Goal: Task Accomplishment & Management: Manage account settings

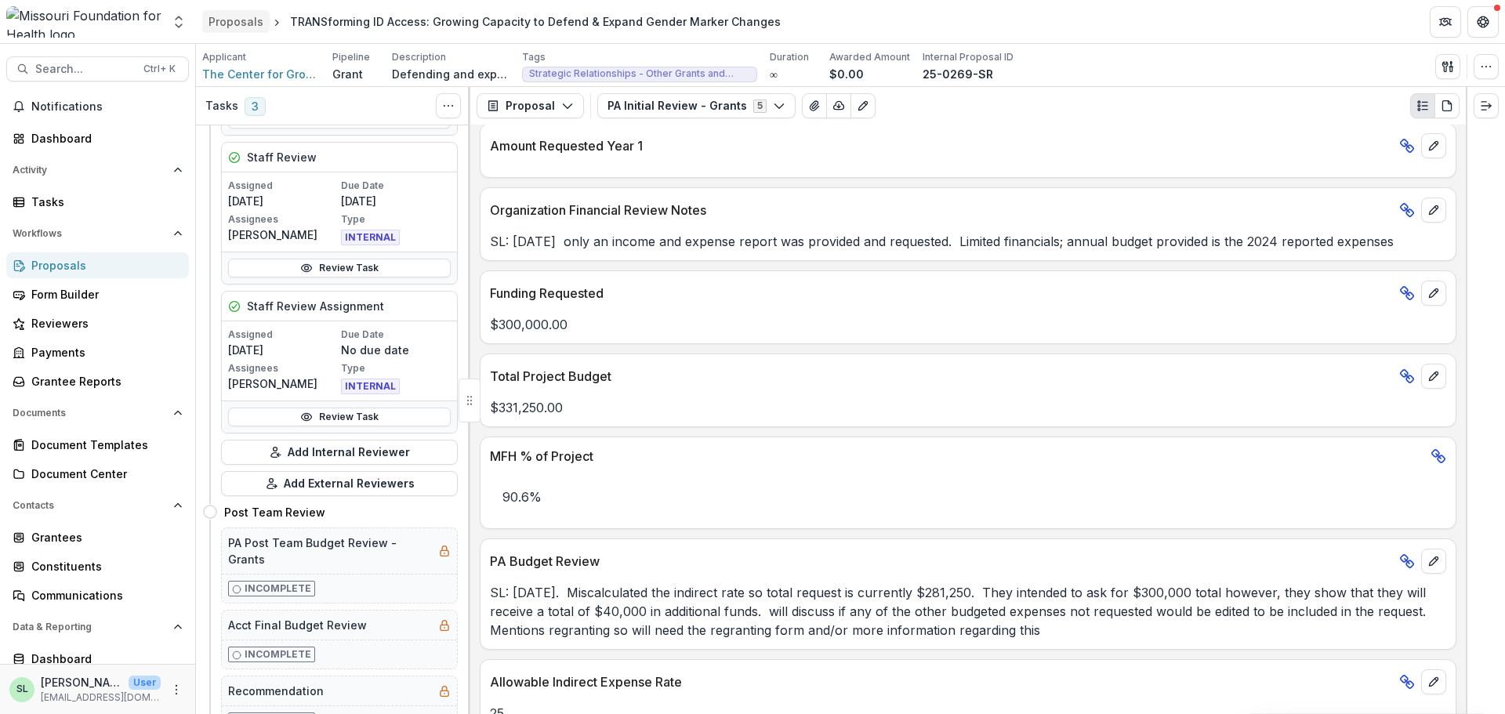
scroll to position [862, 0]
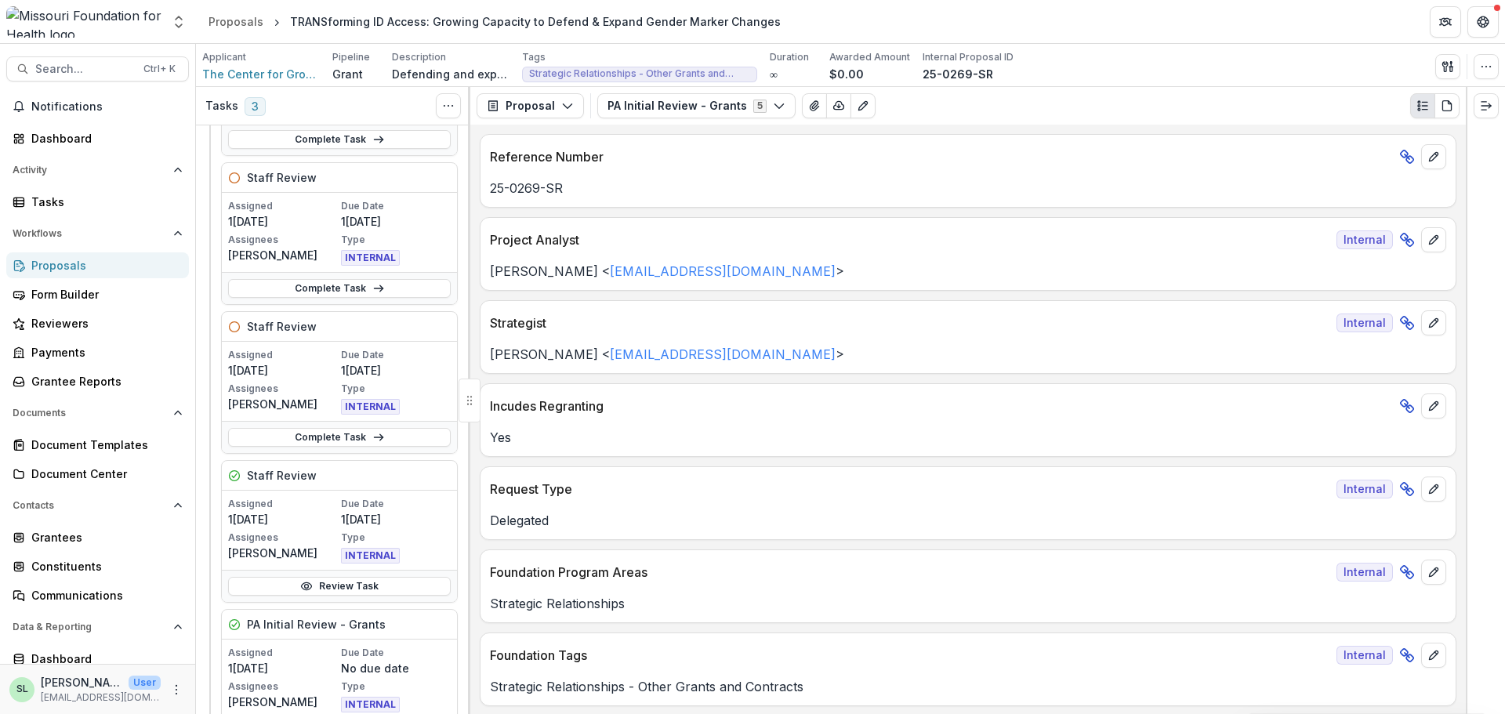
scroll to position [157, 0]
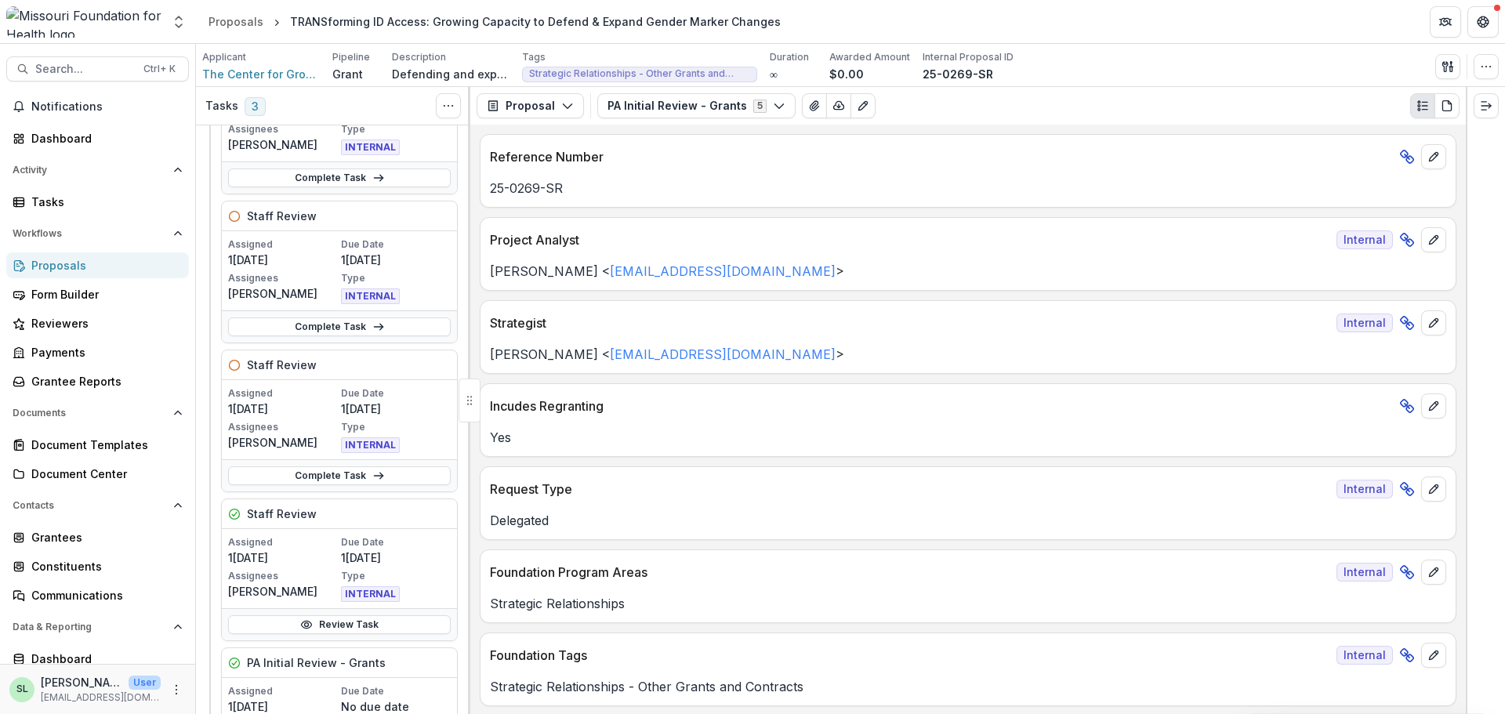
click at [73, 264] on div "Proposals" at bounding box center [103, 265] width 145 height 16
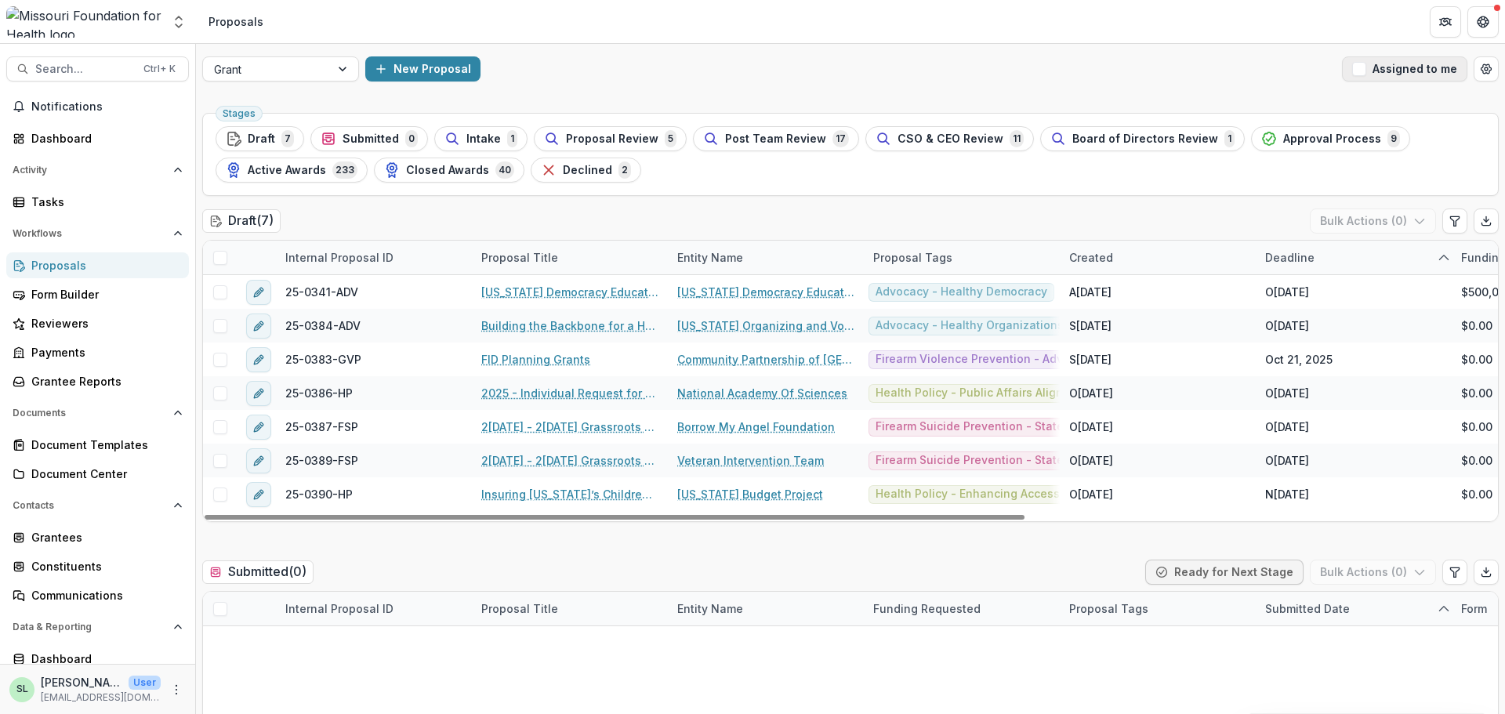
click at [1410, 72] on button "Assigned to me" at bounding box center [1404, 68] width 125 height 25
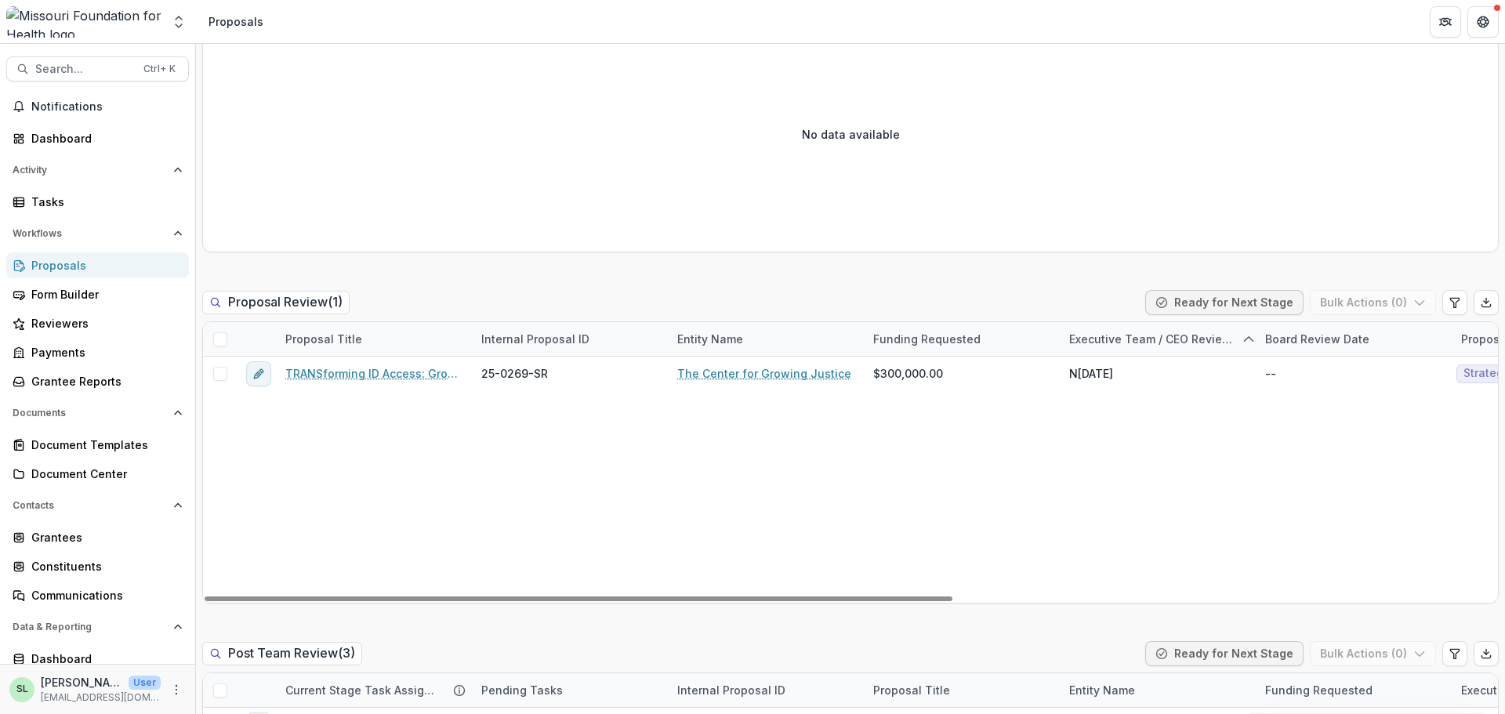
scroll to position [1364, 0]
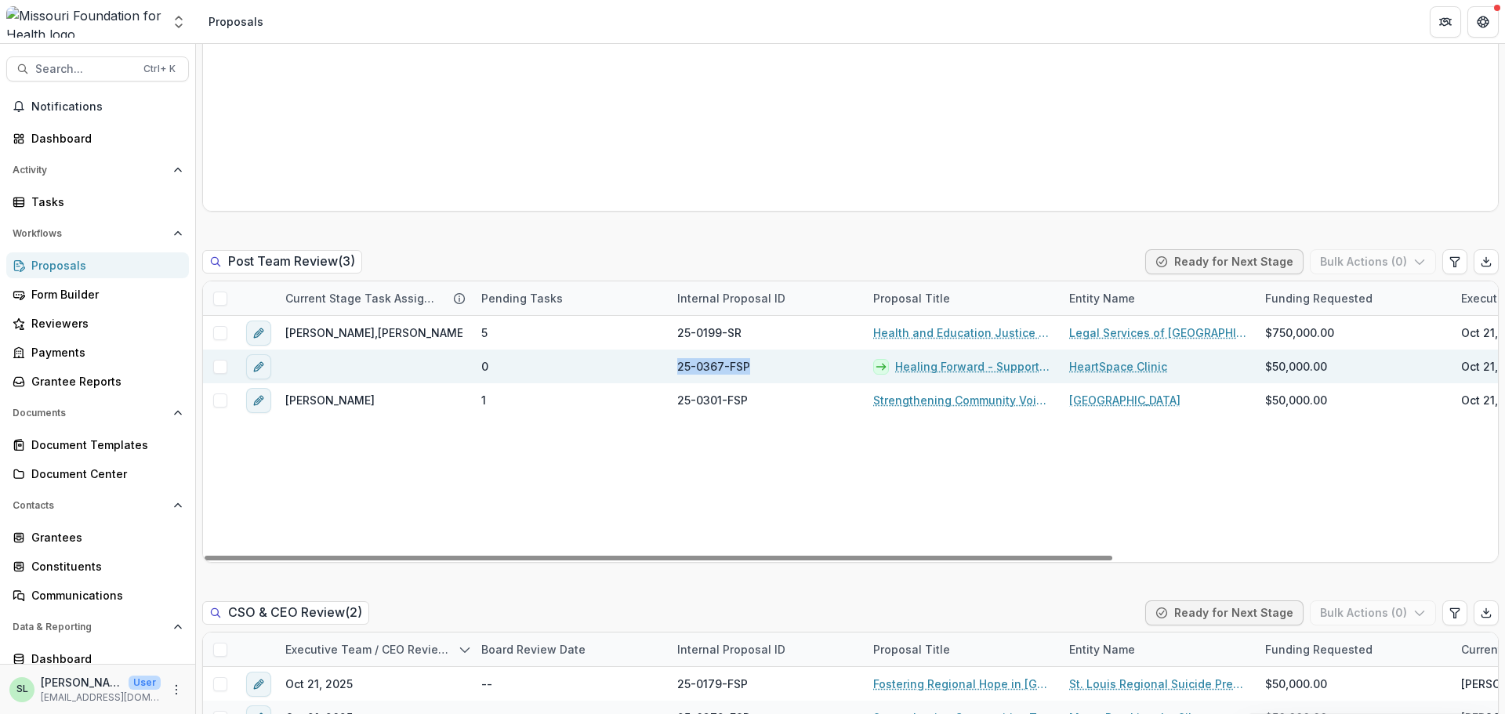
drag, startPoint x: 675, startPoint y: 368, endPoint x: 757, endPoint y: 371, distance: 82.4
click at [757, 371] on div "25-0367-FSP" at bounding box center [766, 367] width 196 height 34
copy span "25-0367-FSP"
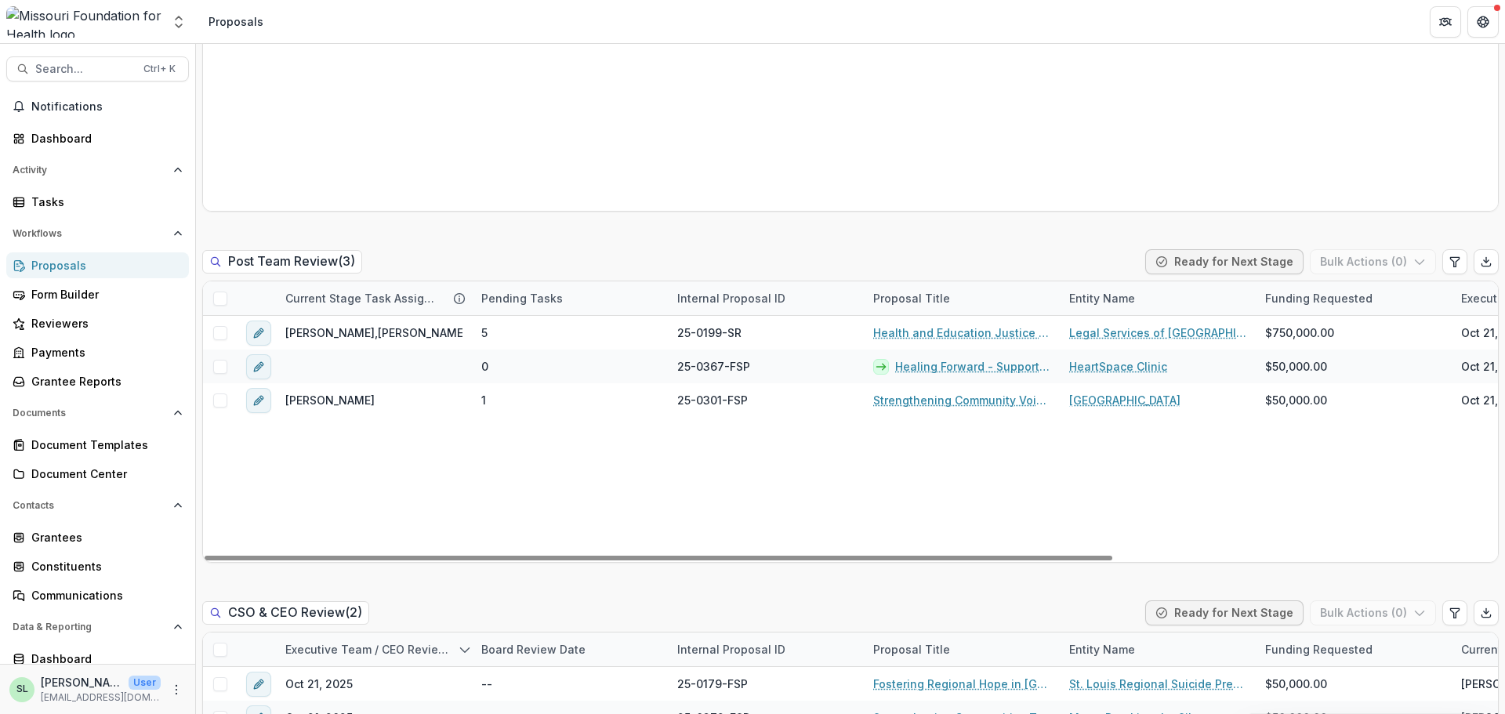
click at [425, 472] on div "[PERSON_NAME],[PERSON_NAME],[PERSON_NAME] 5 25-0199-SR Health and Education Jus…" at bounding box center [1121, 439] width 1836 height 246
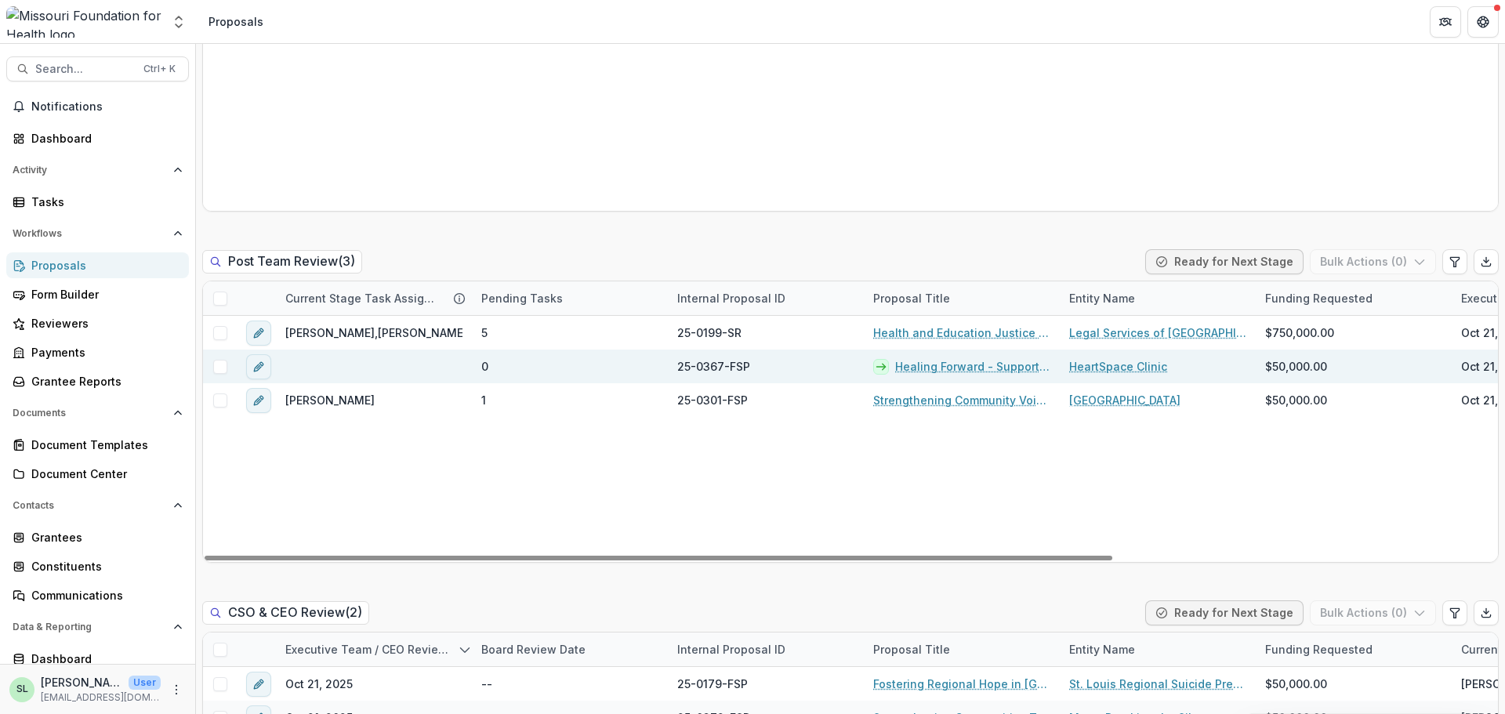
click at [918, 364] on link "Healing Forward - Supporting Homeless Youth and Their Care Team" at bounding box center [972, 366] width 155 height 16
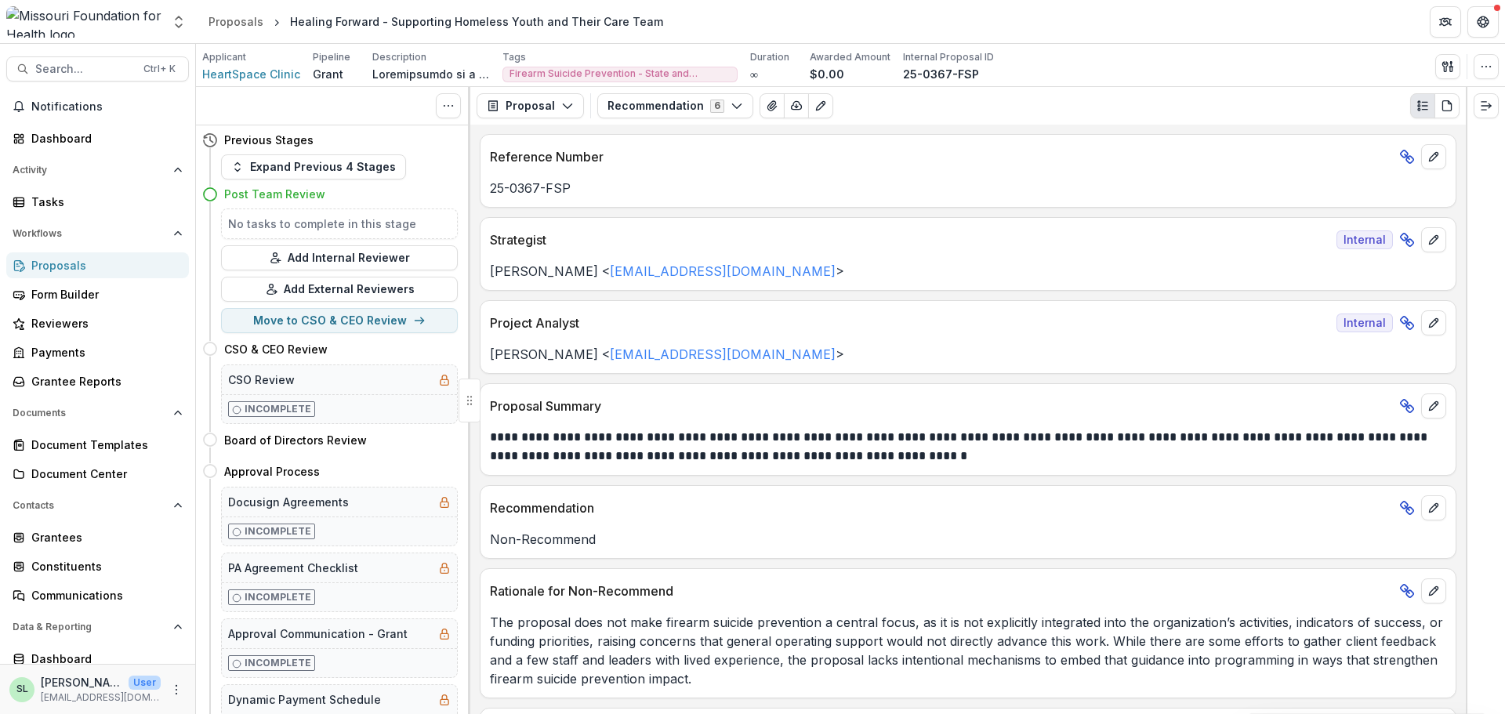
scroll to position [78, 0]
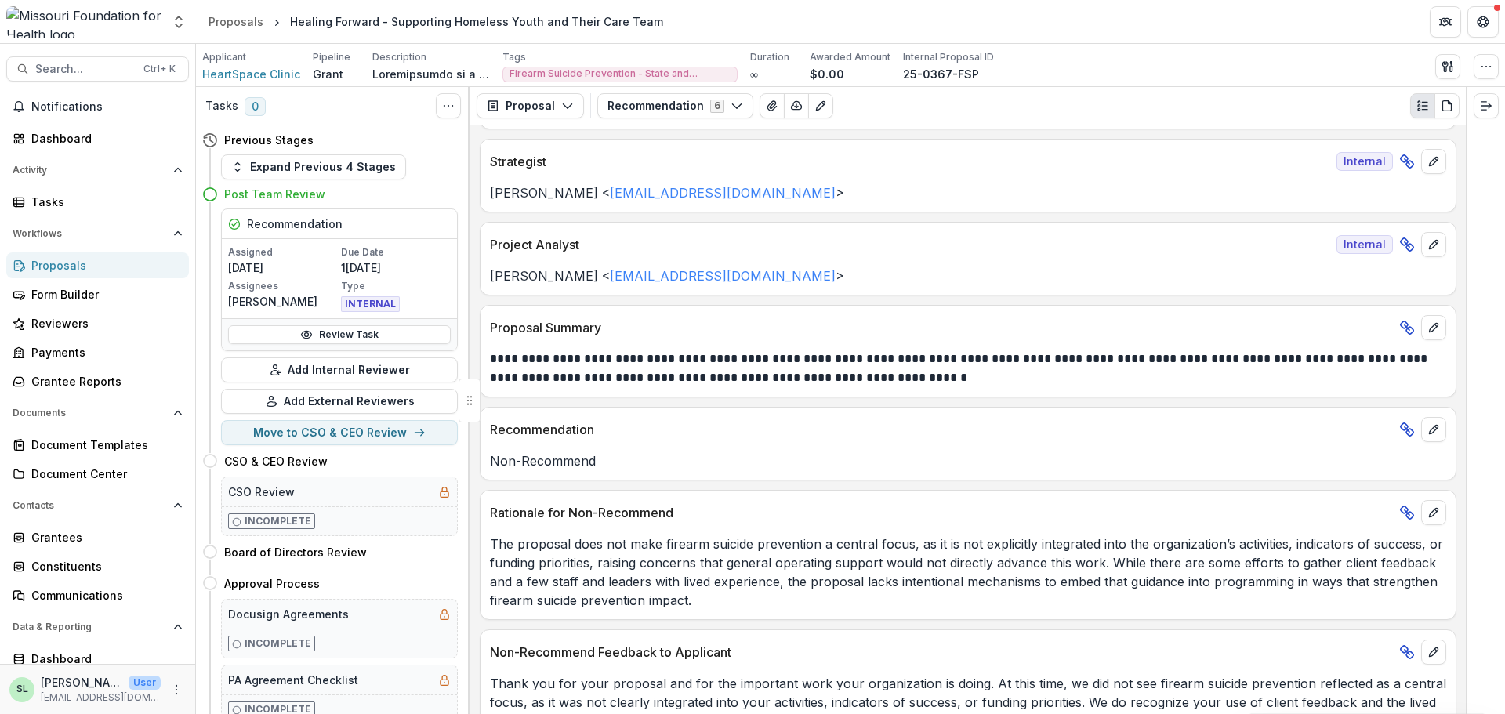
click at [404, 40] on header "Proposals Healing Forward - Supporting Homeless Youth and Their Care Team" at bounding box center [850, 21] width 1309 height 43
click at [263, 74] on span "HeartSpace Clinic" at bounding box center [251, 74] width 98 height 16
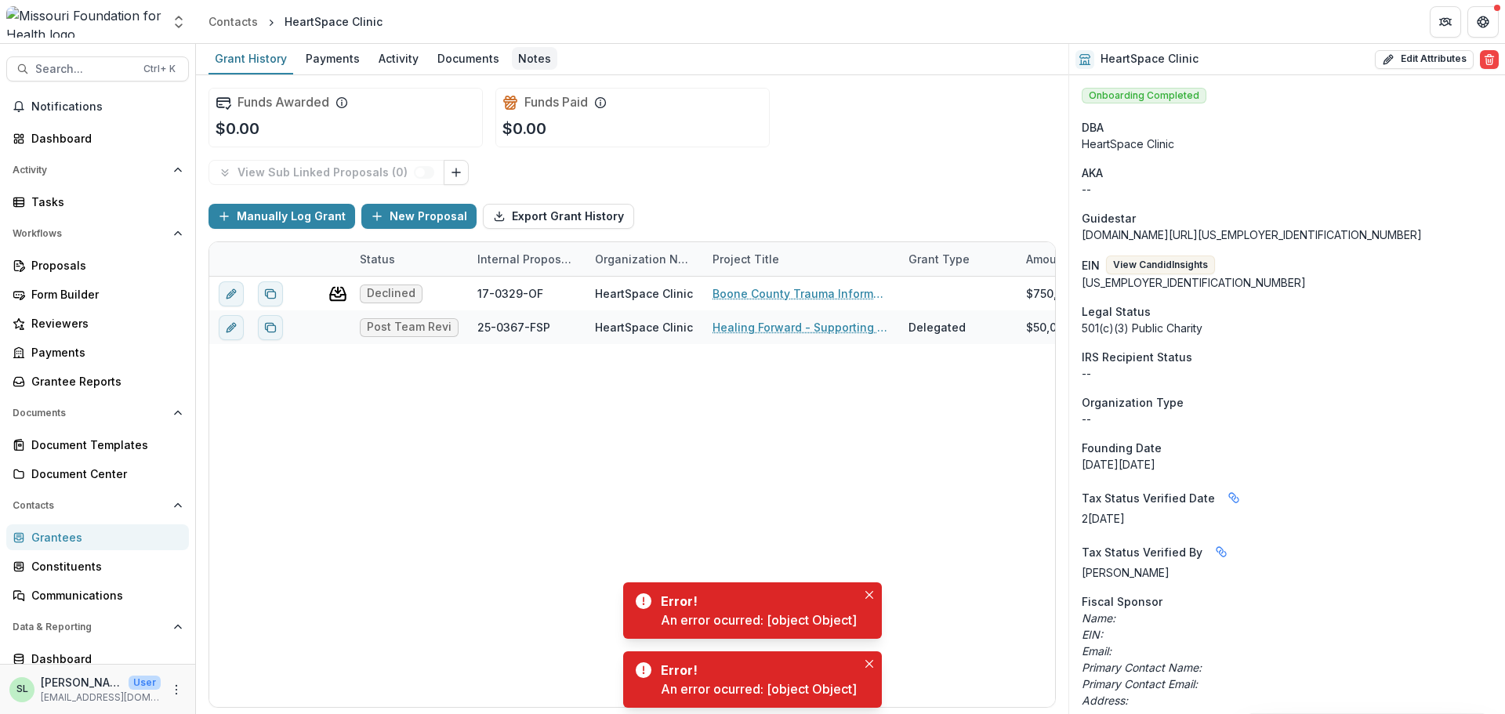
click at [529, 56] on div "Notes" at bounding box center [534, 58] width 45 height 23
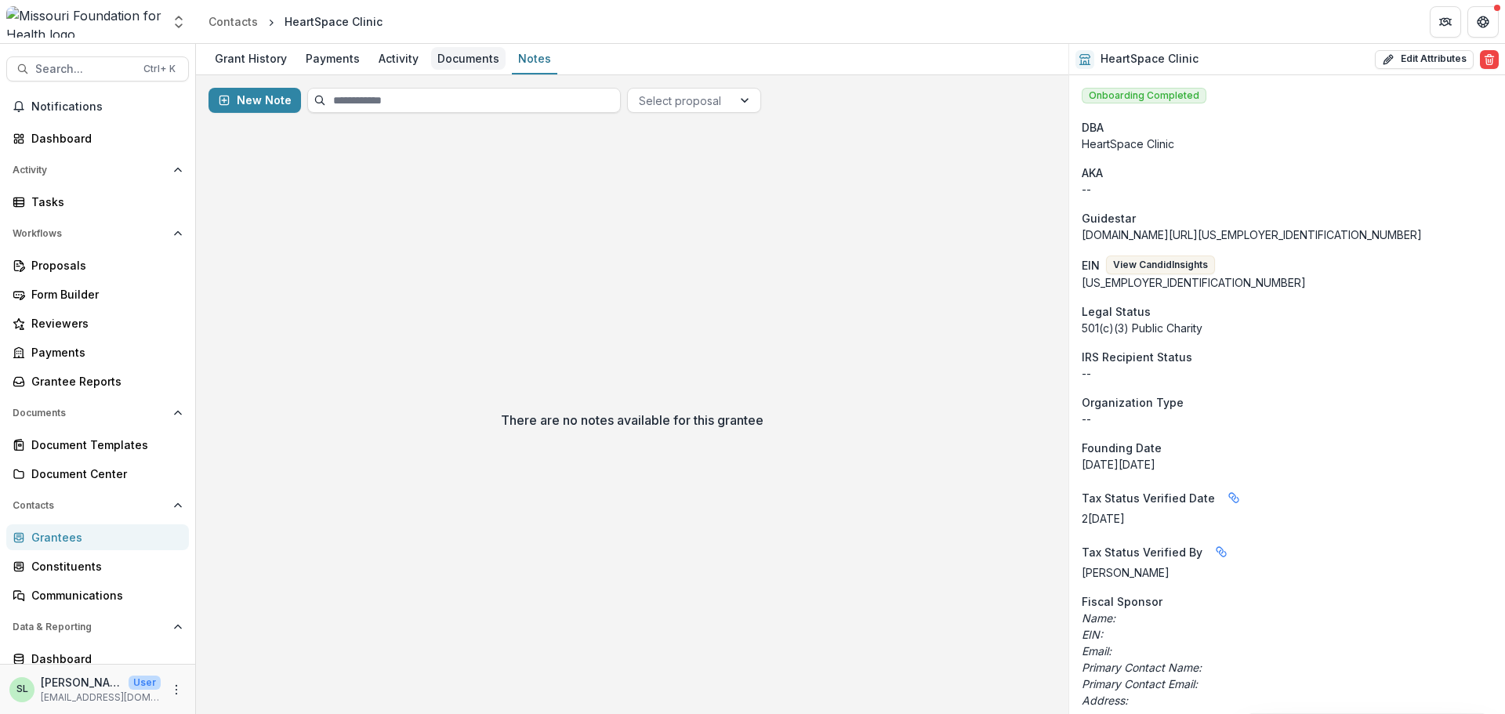
click at [495, 59] on div "Documents" at bounding box center [468, 58] width 74 height 23
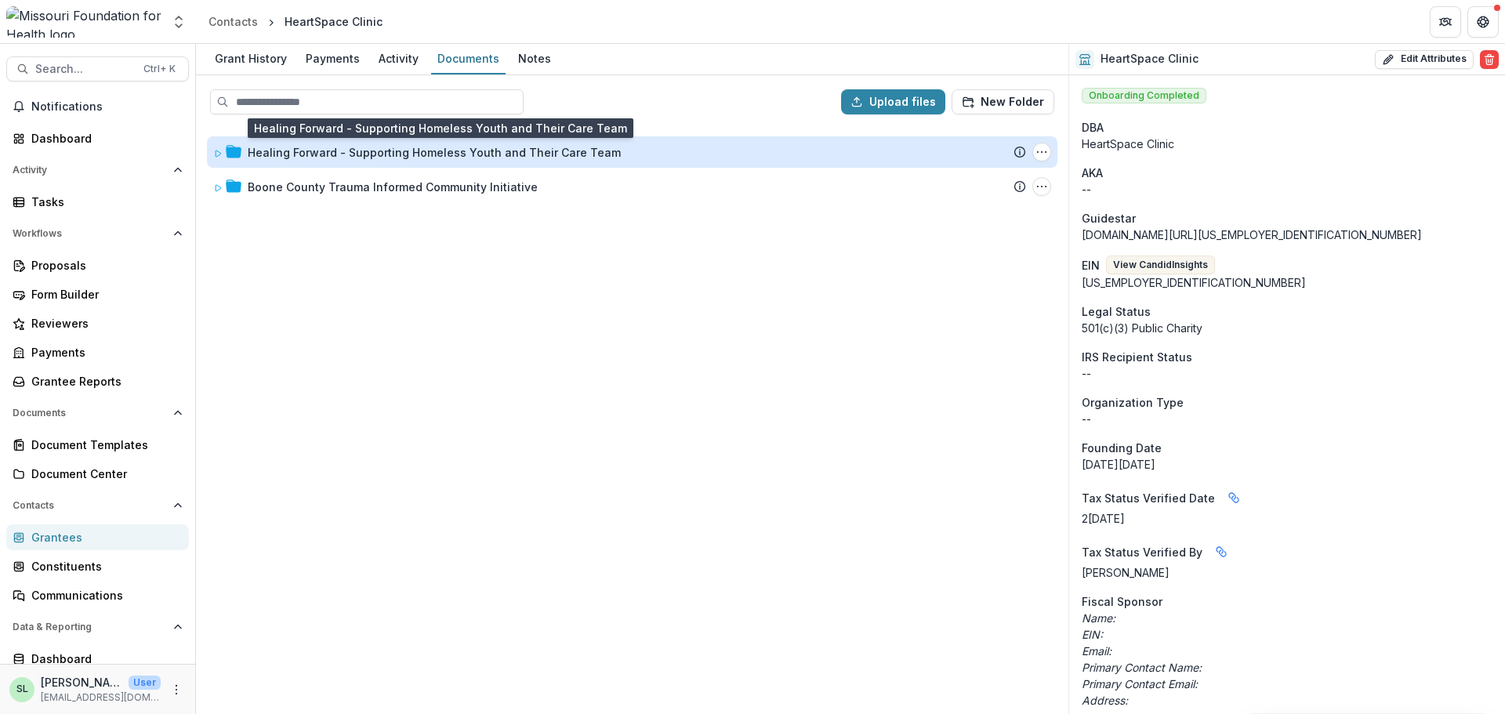
click at [403, 158] on div "Healing Forward - Supporting Homeless Youth and Their Care Team" at bounding box center [434, 152] width 373 height 16
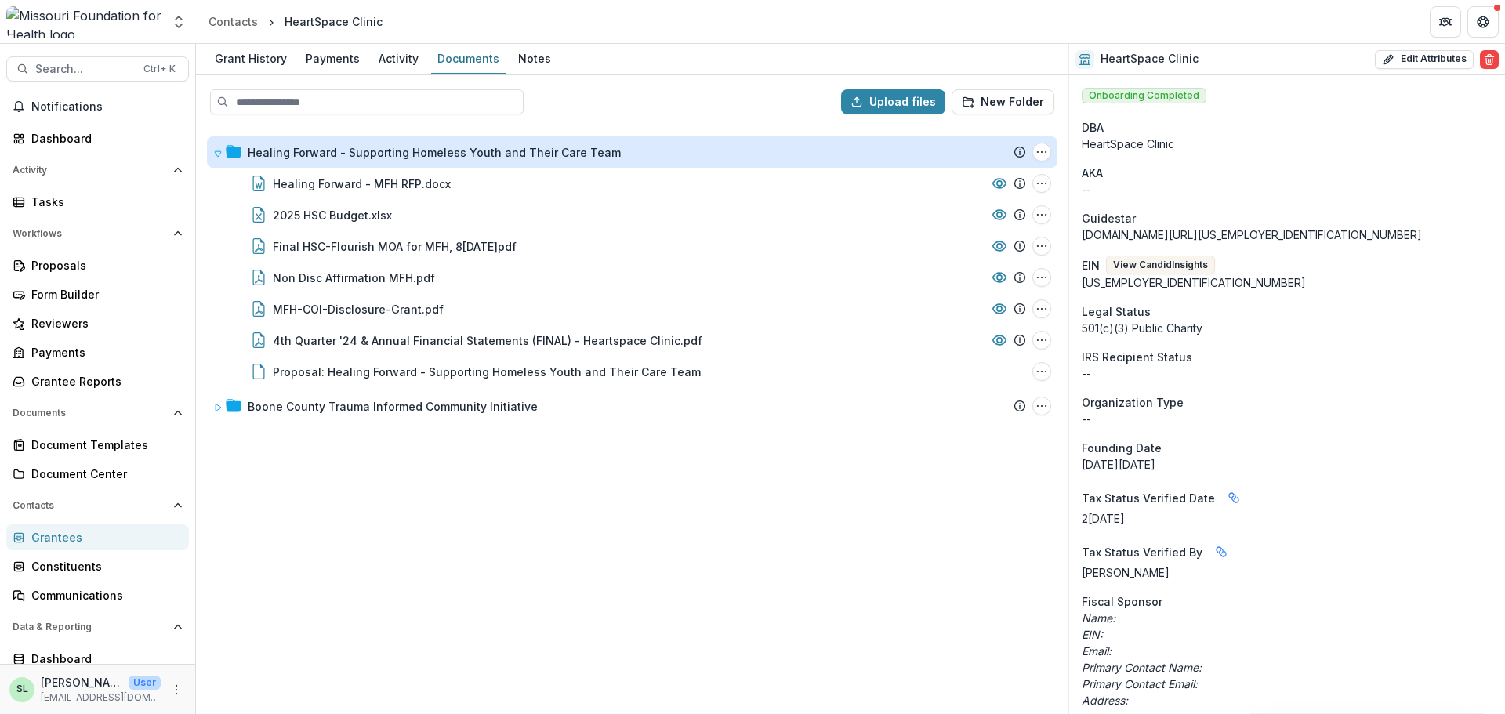
click at [403, 158] on div "Healing Forward - Supporting Homeless Youth and Their Care Team" at bounding box center [434, 152] width 373 height 16
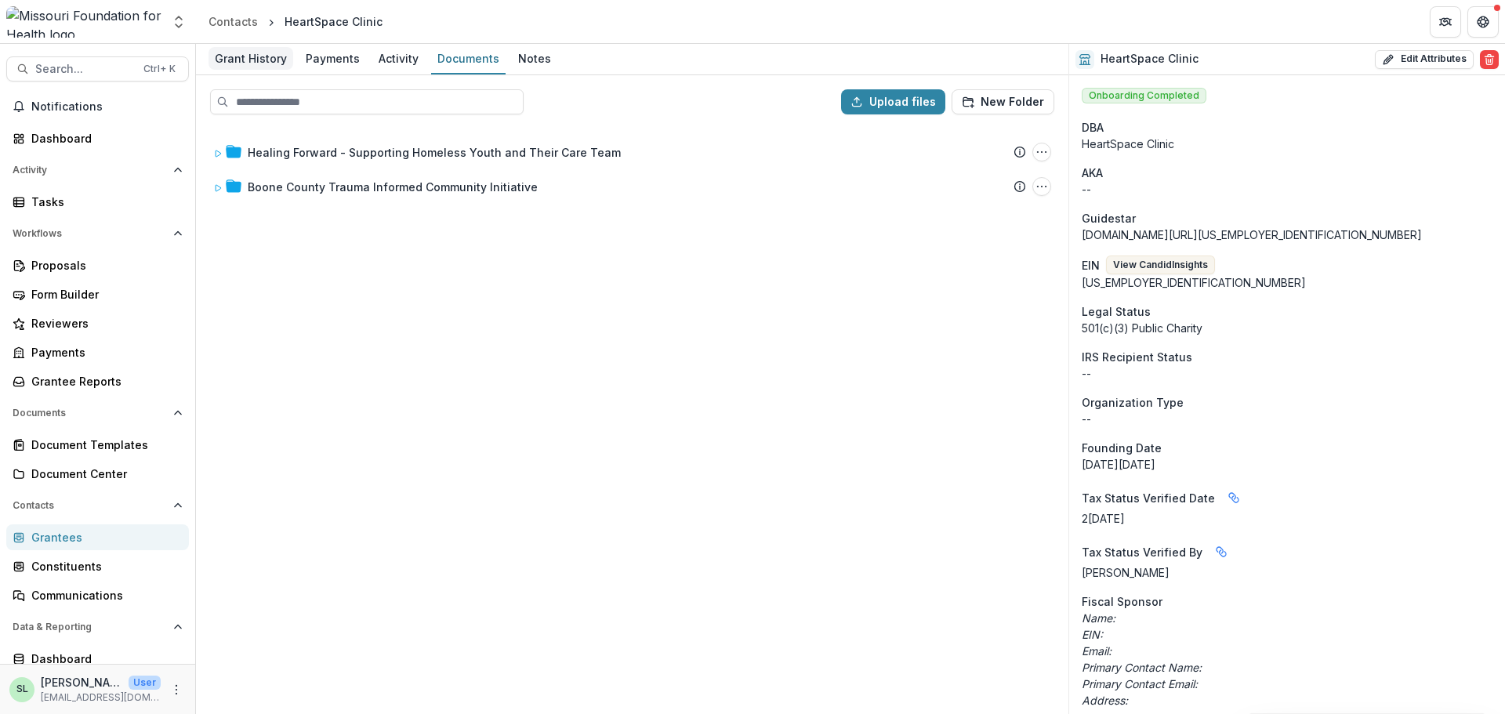
click at [252, 61] on div "Grant History" at bounding box center [250, 58] width 85 height 23
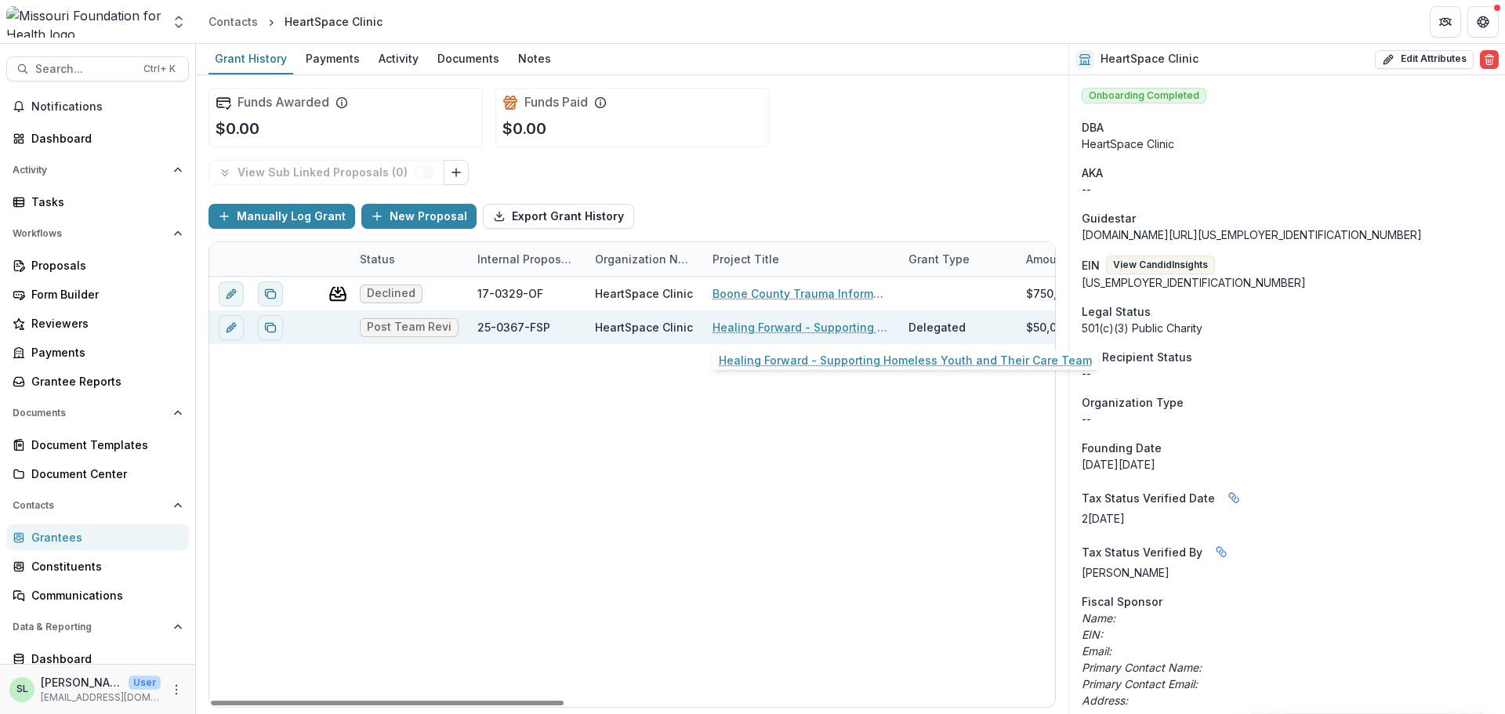
click at [806, 324] on link "Healing Forward - Supporting Homeless Youth and Their Care Team" at bounding box center [800, 327] width 177 height 16
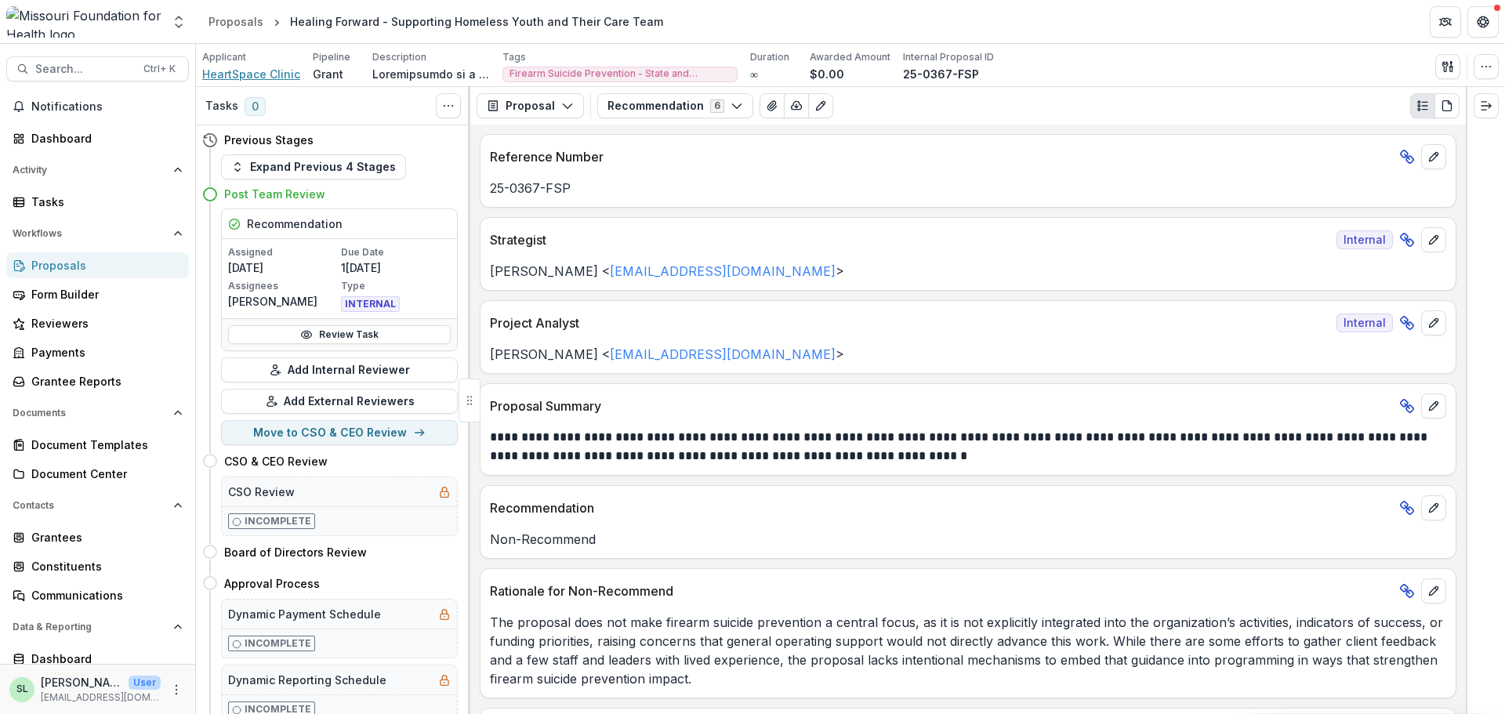
click at [242, 70] on span "HeartSpace Clinic" at bounding box center [251, 74] width 98 height 16
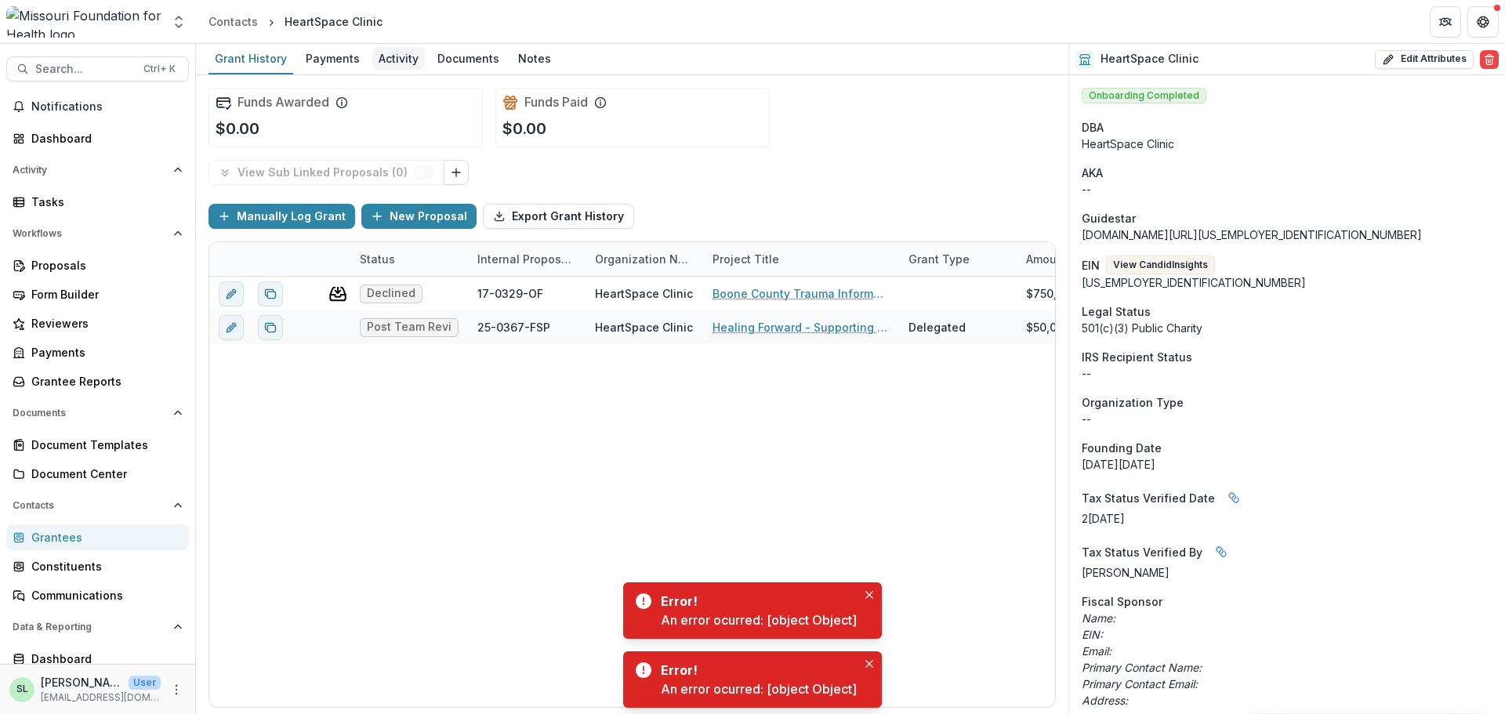
click at [401, 60] on div "Activity" at bounding box center [398, 58] width 53 height 23
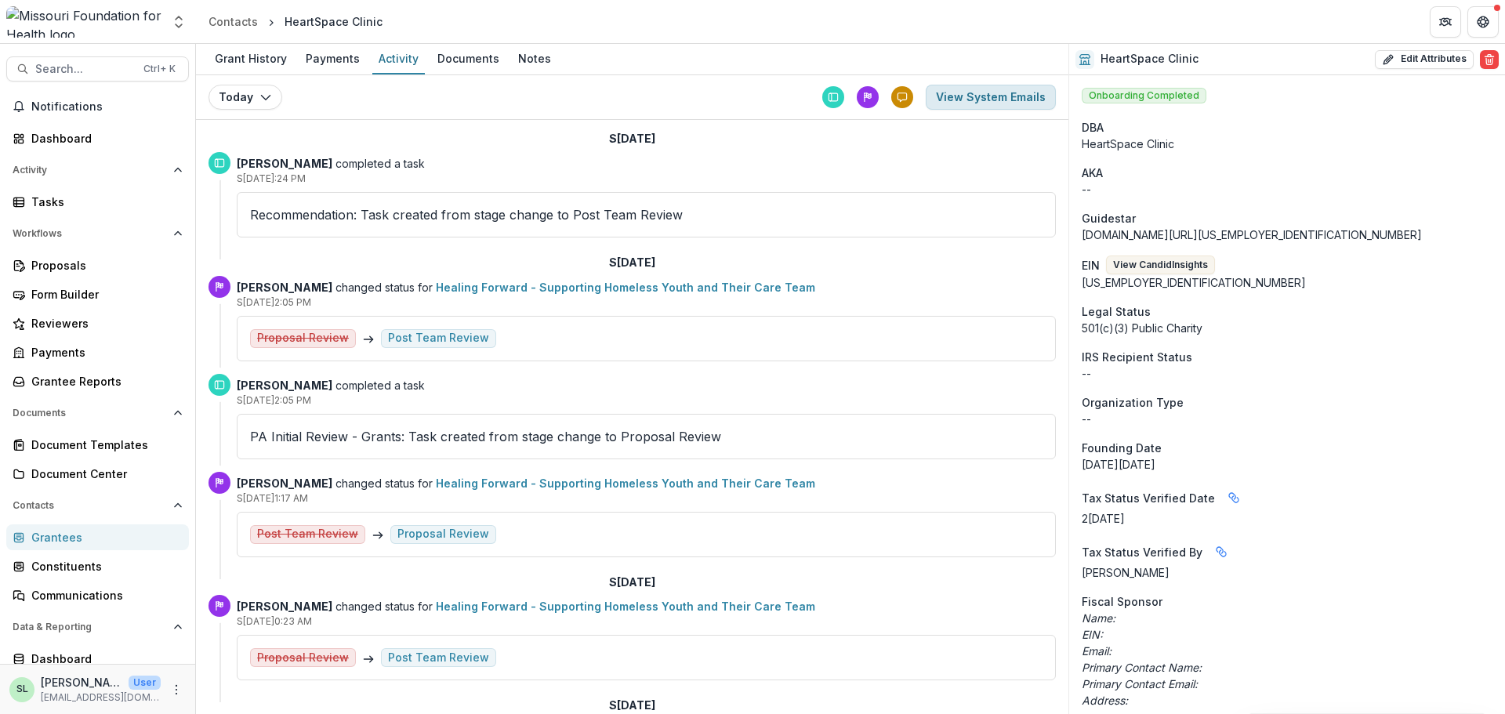
click at [994, 107] on button "View System Emails" at bounding box center [991, 97] width 130 height 25
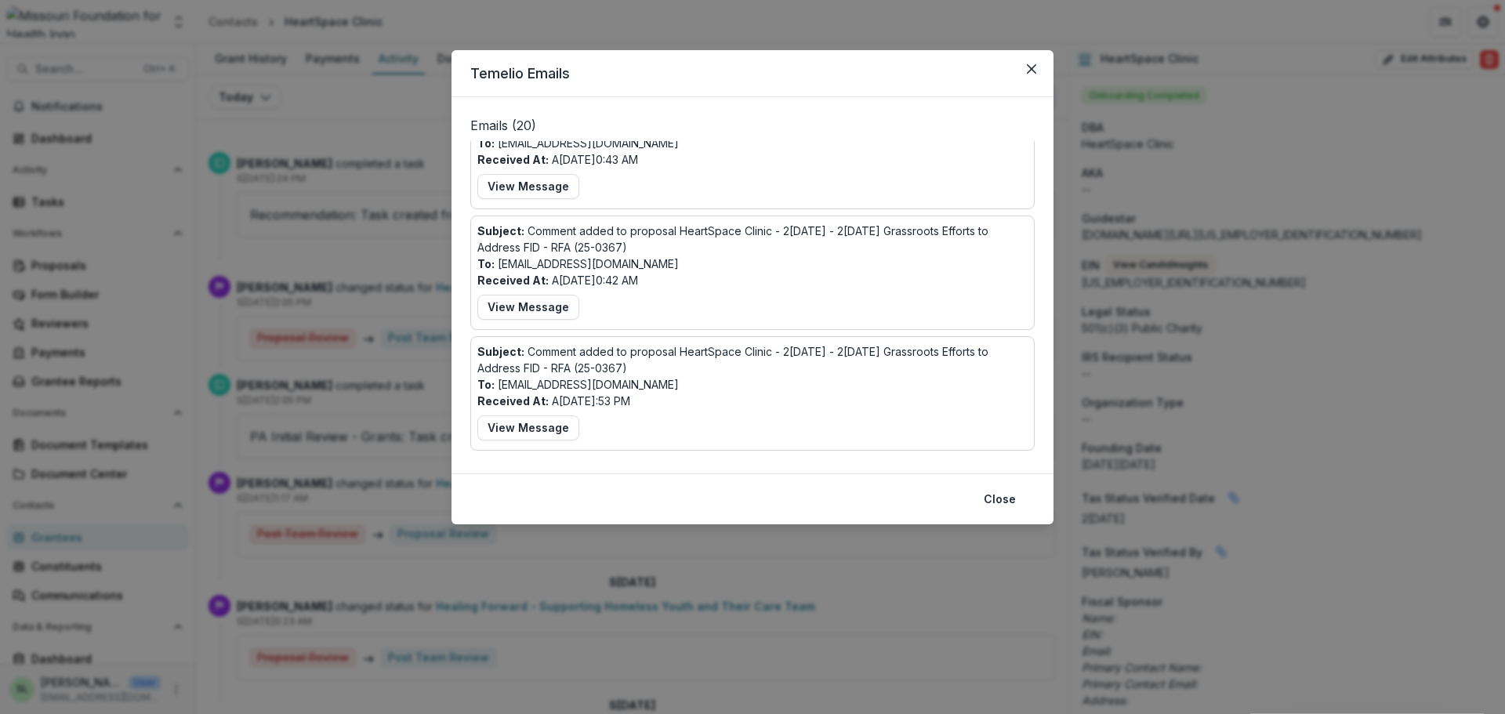
scroll to position [941, 0]
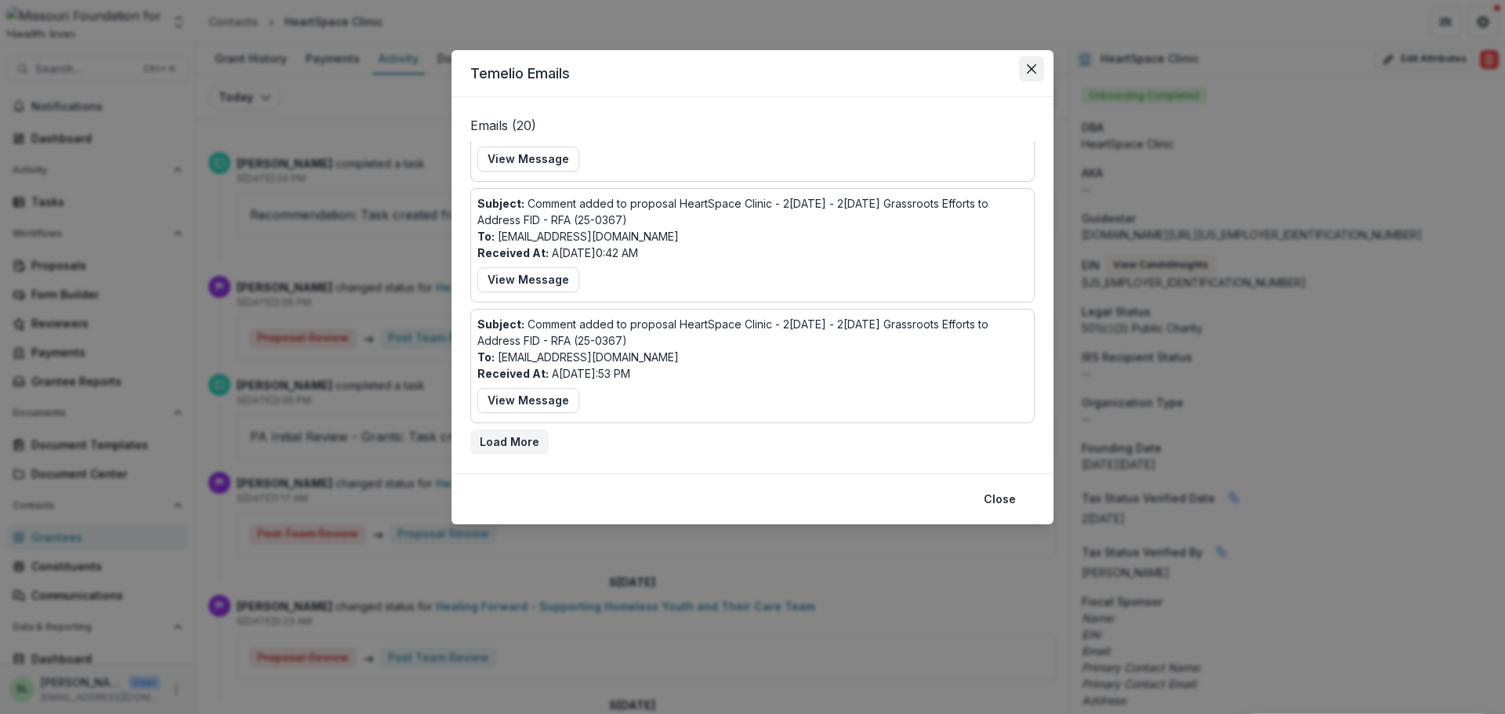
click at [1039, 64] on button "Close" at bounding box center [1031, 68] width 25 height 25
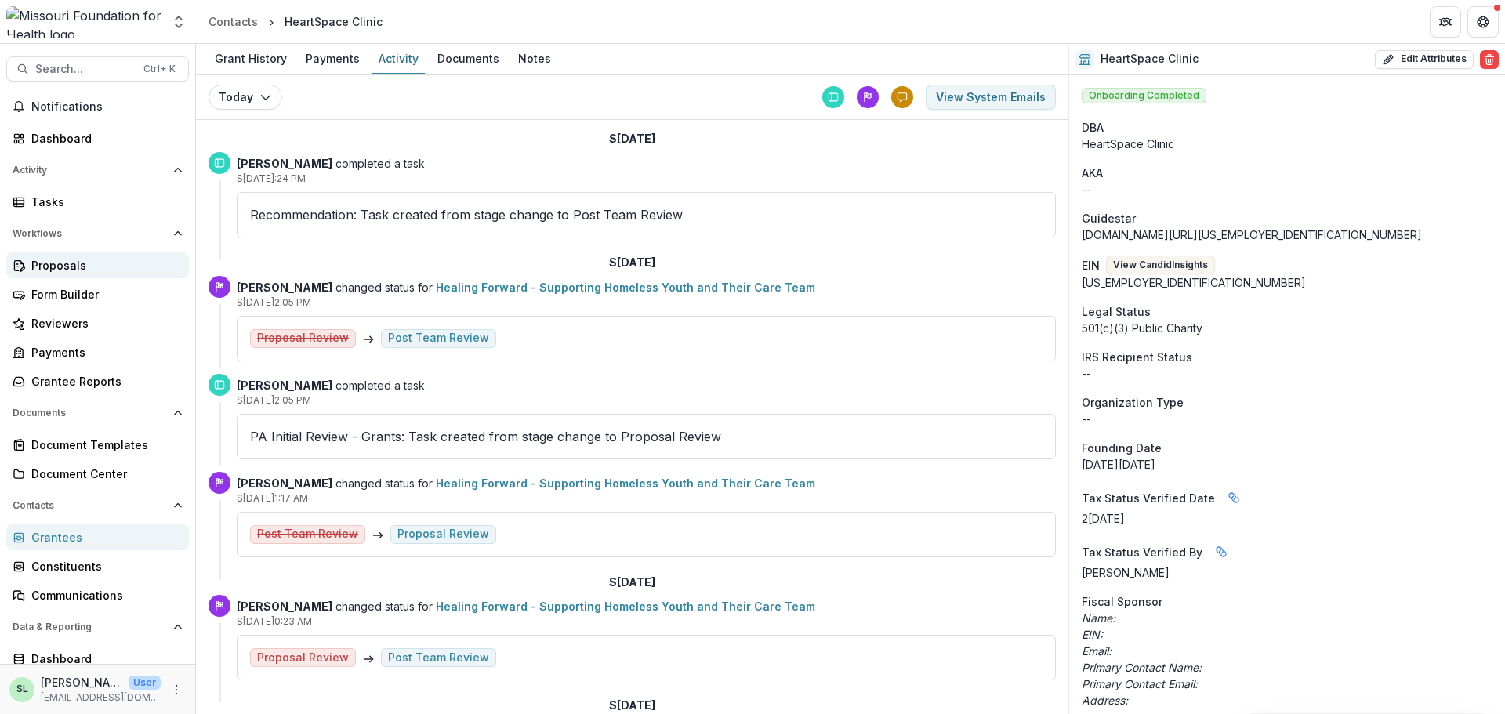
click at [56, 271] on div "Proposals" at bounding box center [103, 265] width 145 height 16
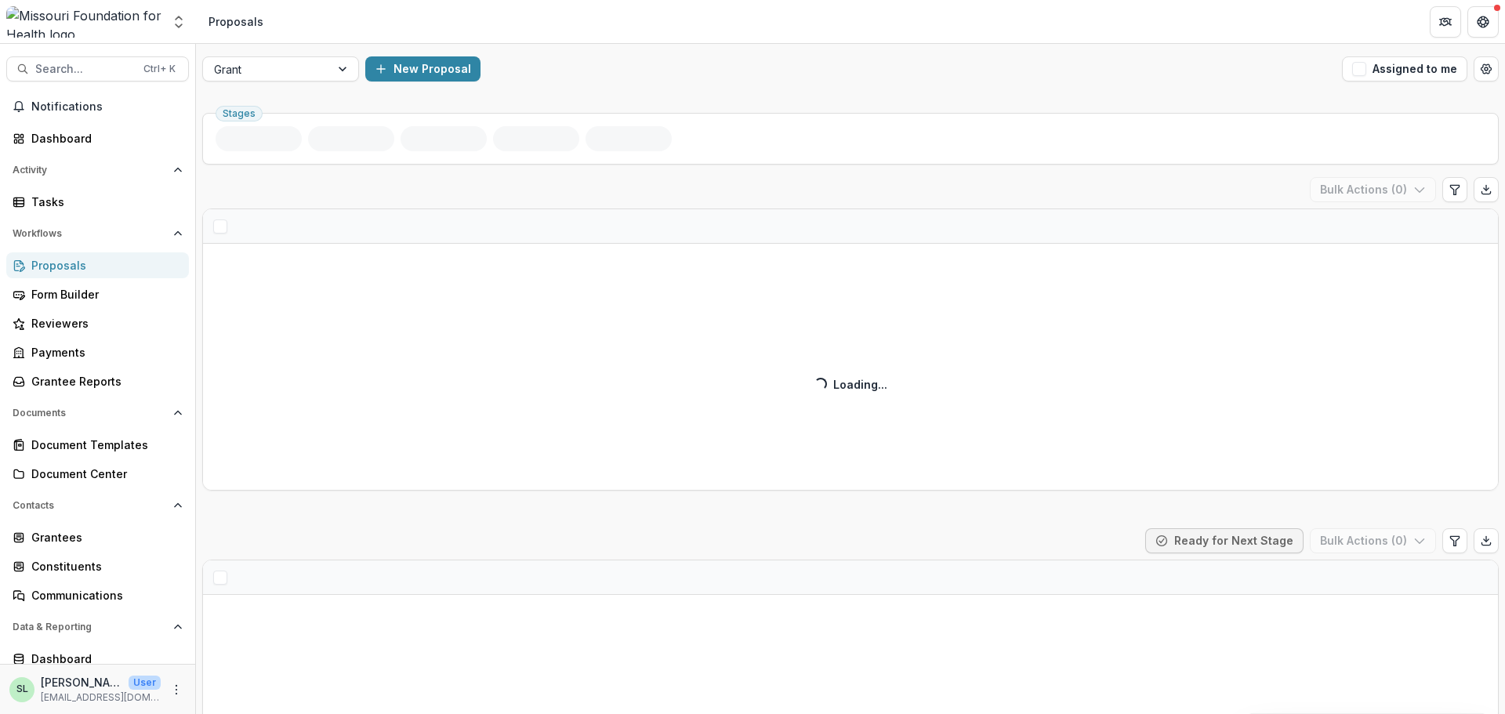
click at [1405, 51] on div "Grant New Proposal Assigned to me" at bounding box center [850, 69] width 1309 height 50
click at [1401, 71] on button "Assigned to me" at bounding box center [1404, 68] width 125 height 25
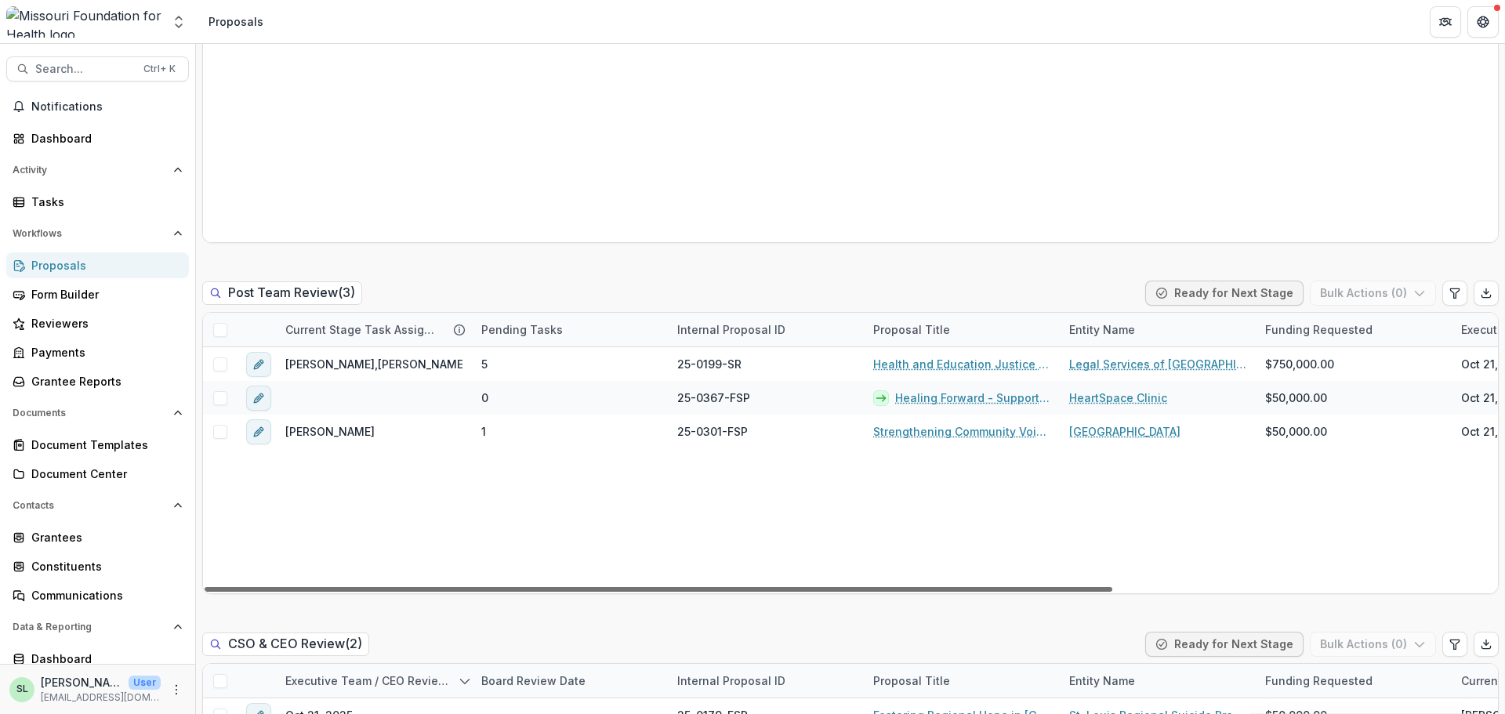
drag, startPoint x: 1025, startPoint y: 590, endPoint x: 944, endPoint y: 630, distance: 90.1
click at [944, 592] on div at bounding box center [659, 589] width 908 height 5
